Goal: Information Seeking & Learning: Learn about a topic

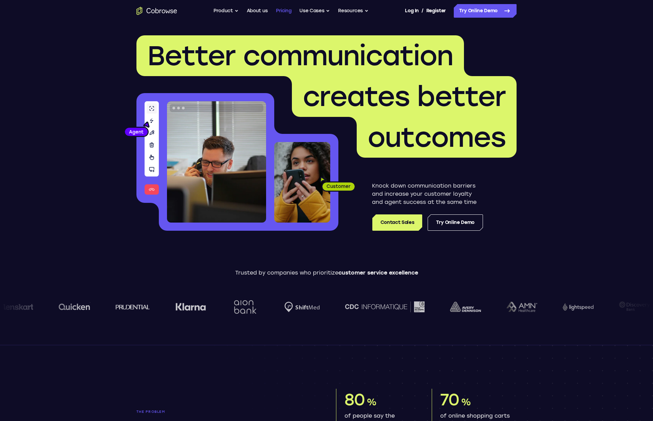
click at [290, 8] on link "Pricing" at bounding box center [284, 11] width 16 height 14
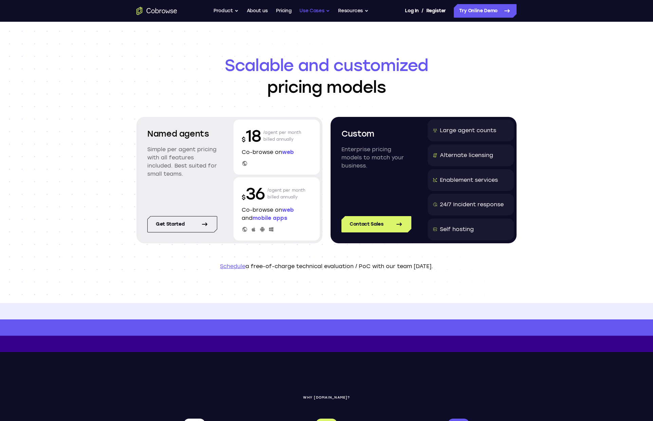
click at [309, 10] on button "Use Cases" at bounding box center [314, 11] width 31 height 14
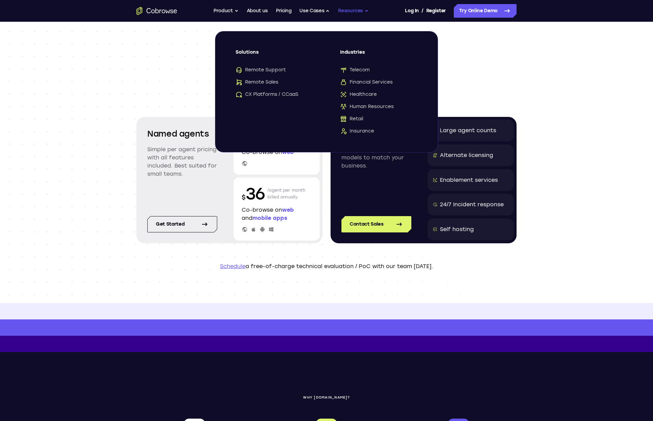
click at [351, 10] on button "Resources" at bounding box center [353, 11] width 31 height 14
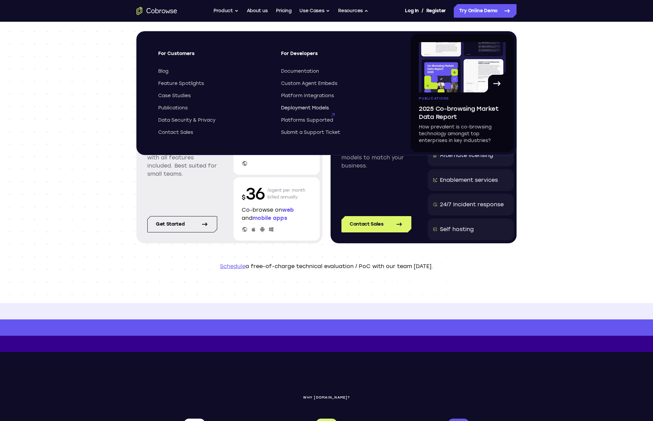
click at [307, 109] on span "Deployment Models" at bounding box center [305, 108] width 48 height 7
click at [278, 12] on link "Pricing" at bounding box center [284, 11] width 16 height 14
